Goal: Task Accomplishment & Management: Complete application form

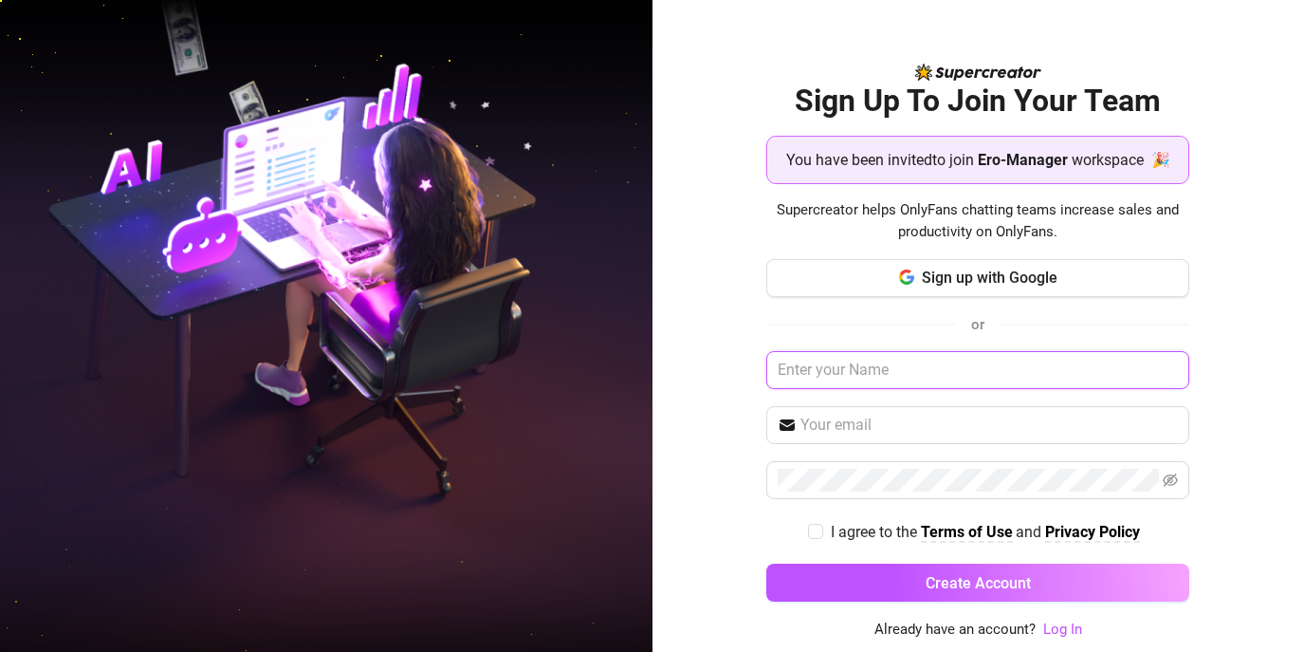
click at [916, 375] on input "text" at bounding box center [978, 370] width 423 height 38
type input "Elli"
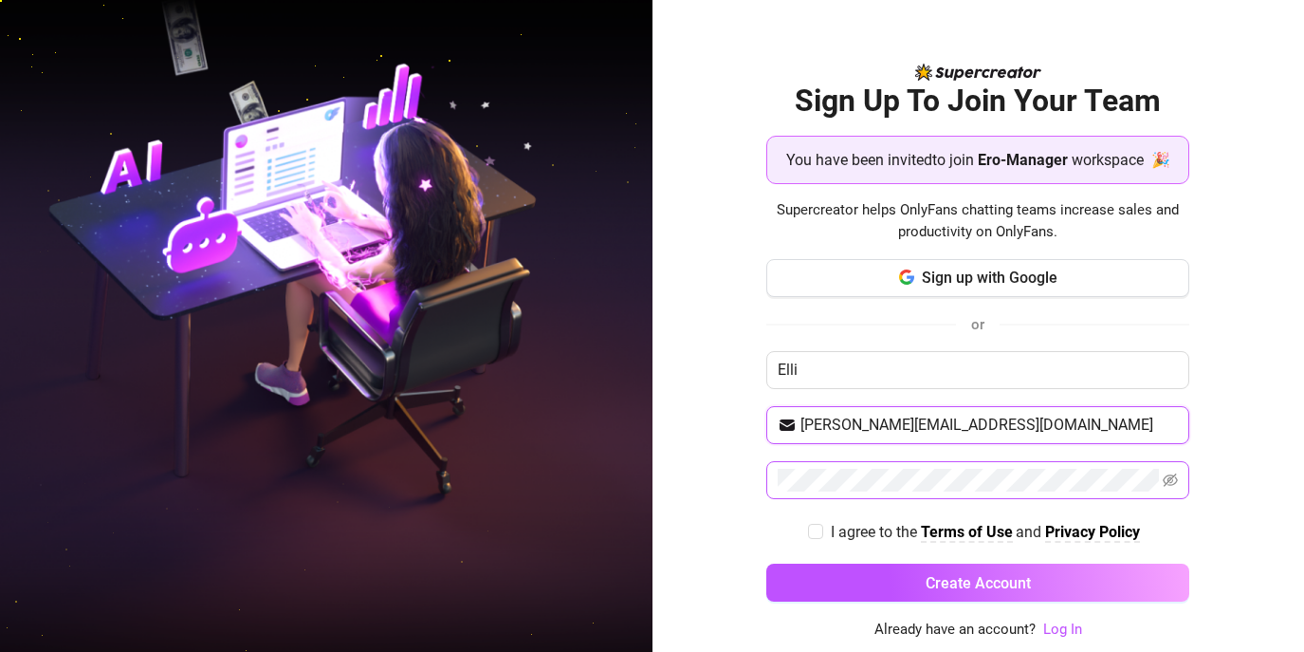
type input "[PERSON_NAME][EMAIL_ADDRESS][DOMAIN_NAME]"
click at [872, 532] on span "I agree to the" at bounding box center [876, 532] width 90 height 18
click at [822, 532] on input "I agree to the Terms of Use and Privacy Policy" at bounding box center [814, 530] width 13 height 13
checkbox input "true"
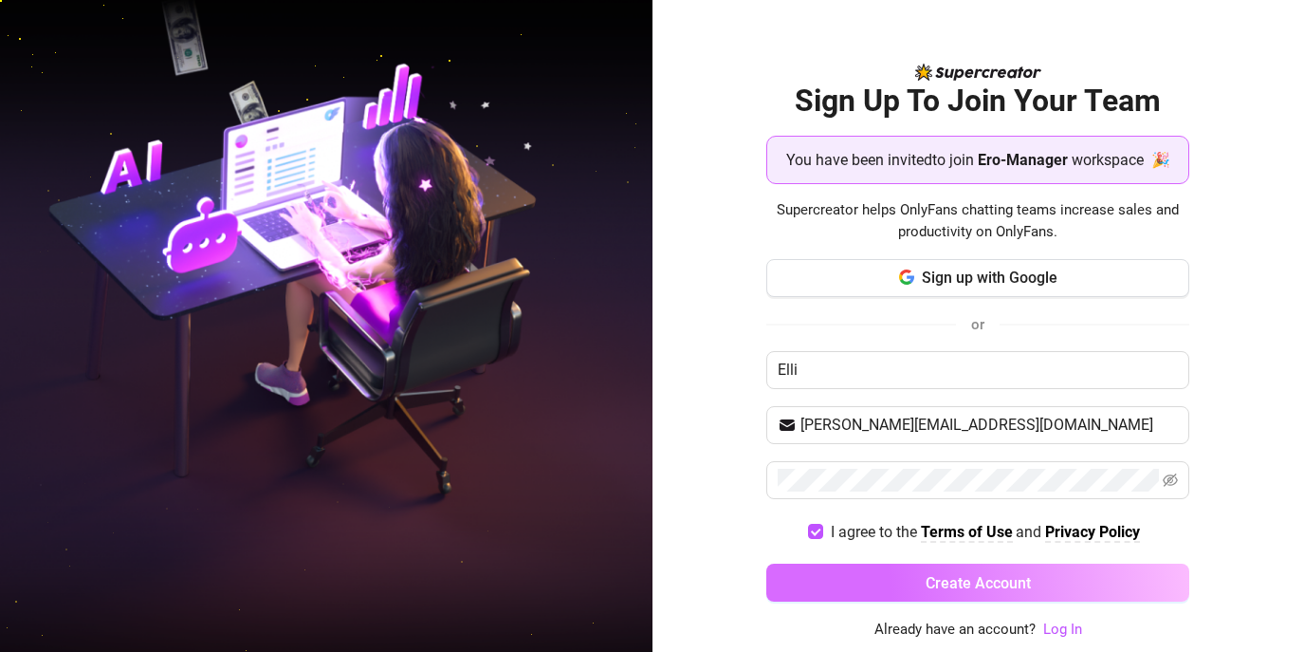
click at [880, 575] on button "Create Account" at bounding box center [978, 583] width 423 height 38
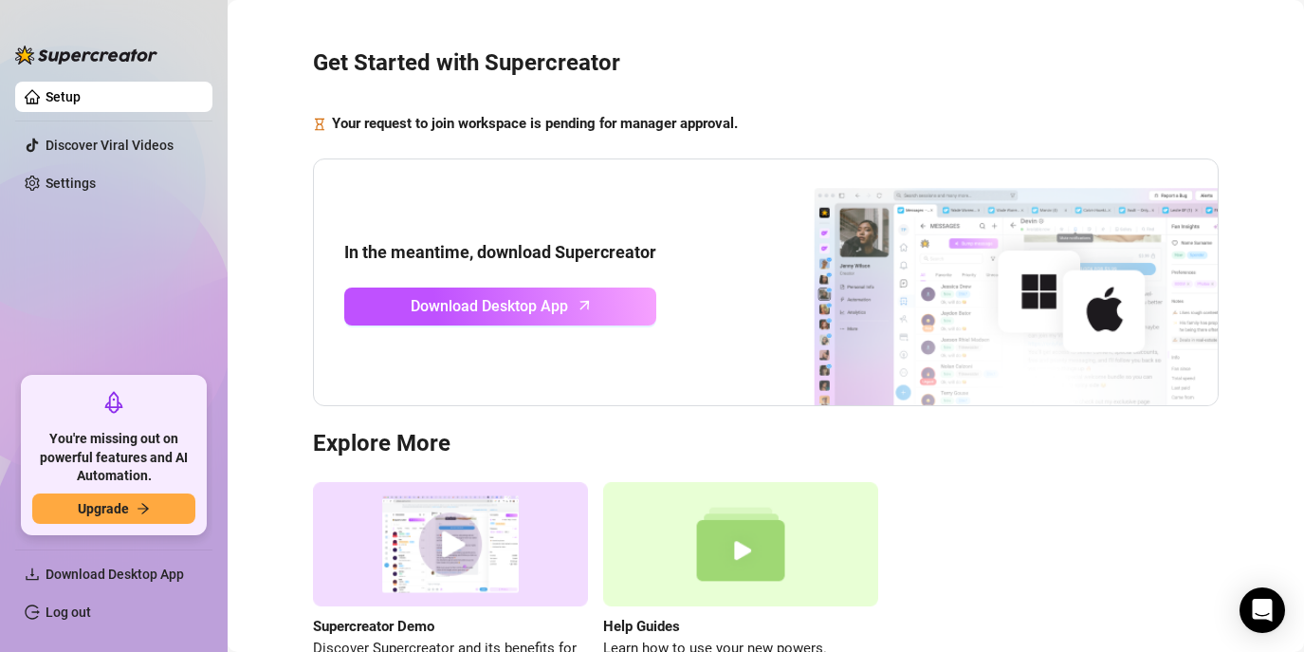
scroll to position [37, 0]
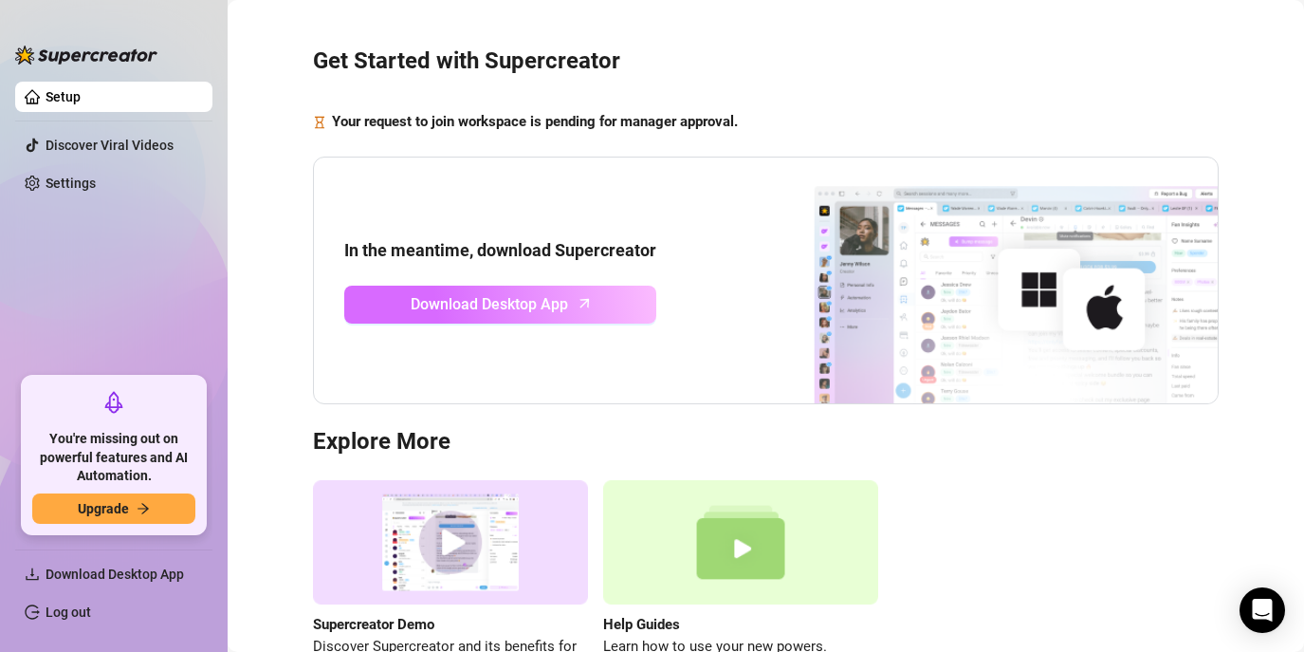
click at [573, 301] on link "Download Desktop App" at bounding box center [500, 305] width 312 height 38
